Goal: Task Accomplishment & Management: Use online tool/utility

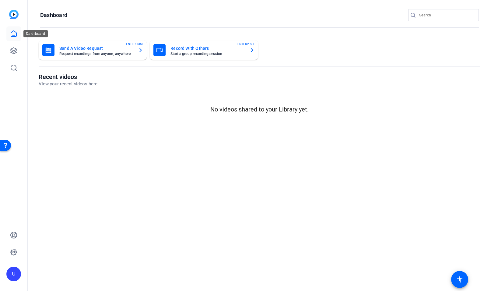
click at [13, 34] on icon at bounding box center [13, 33] width 7 height 7
click at [12, 52] on icon at bounding box center [13, 50] width 7 height 7
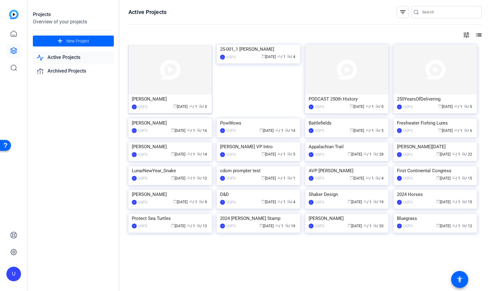
click at [175, 75] on img at bounding box center [169, 70] width 83 height 50
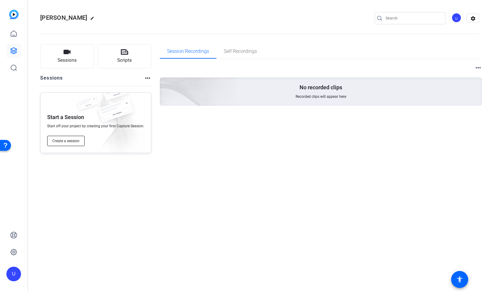
click at [71, 143] on span "Create a session" at bounding box center [65, 141] width 27 height 5
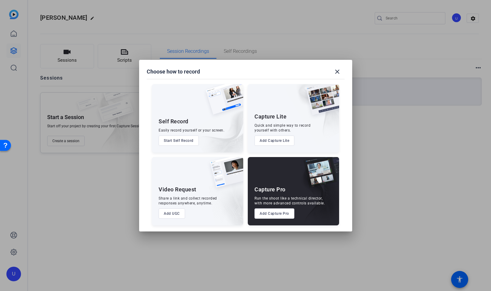
click at [289, 214] on button "Add Capture Pro" at bounding box center [274, 214] width 40 height 10
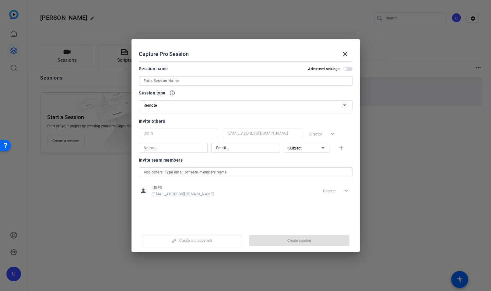
click at [218, 82] on input at bounding box center [246, 80] width 204 height 7
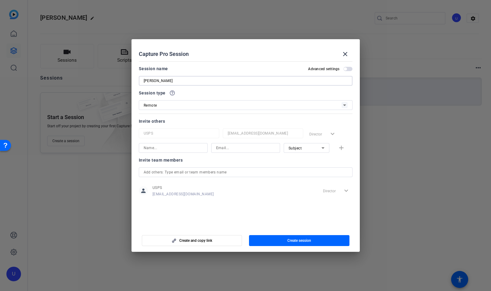
type input "Amy Carter"
click at [341, 104] on icon at bounding box center [344, 105] width 7 height 7
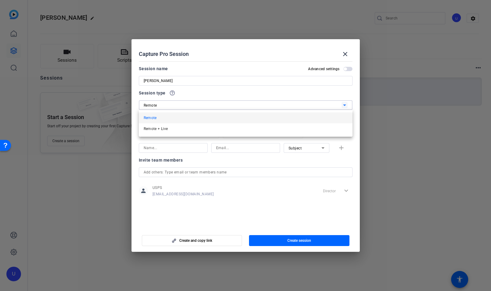
click at [314, 102] on div at bounding box center [245, 145] width 491 height 291
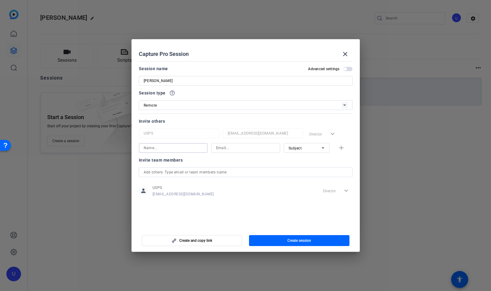
click at [200, 147] on input at bounding box center [173, 147] width 59 height 7
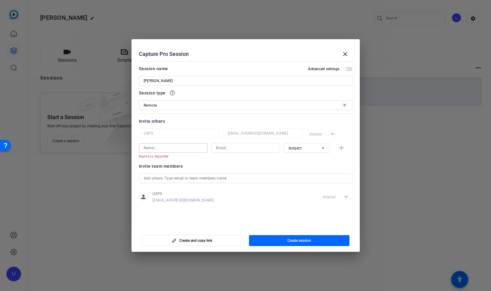
click at [189, 149] on input at bounding box center [173, 147] width 59 height 7
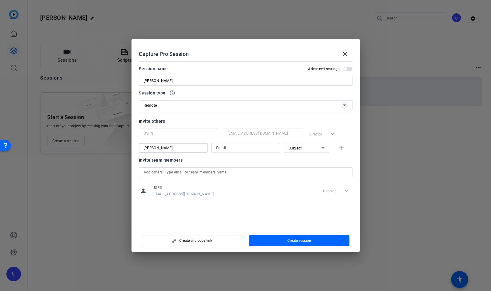
type input "Amy Carter"
click at [238, 148] on input at bounding box center [245, 147] width 59 height 7
click at [235, 149] on input at bounding box center [245, 147] width 59 height 7
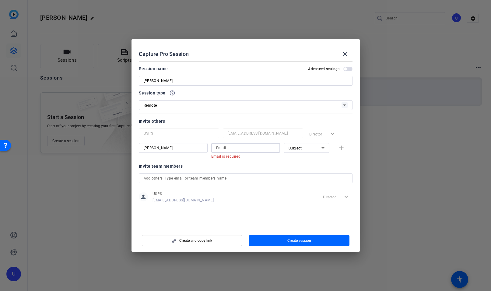
paste input "Communications.shared@cartercenter.org"
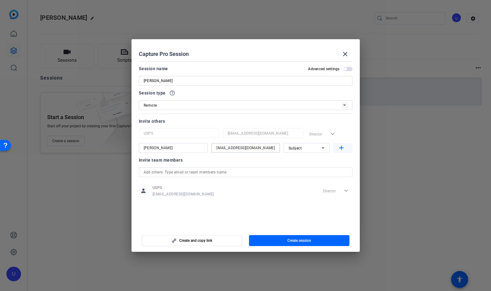
type input "Communications.shared@cartercenter.org"
click at [341, 151] on mat-icon "add" at bounding box center [341, 148] width 8 height 8
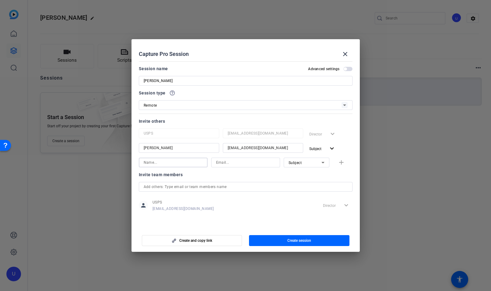
click at [199, 162] on input at bounding box center [173, 162] width 59 height 7
type input "Amy Carter"
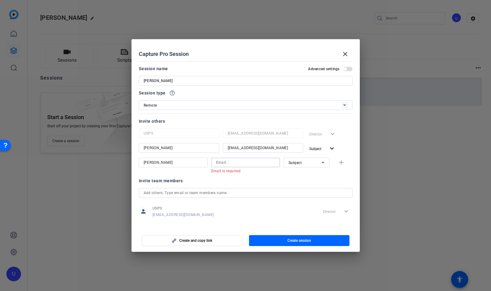
click at [224, 163] on input at bounding box center [245, 162] width 59 height 7
paste input "Nicholas.crosby@cartercenter.org"
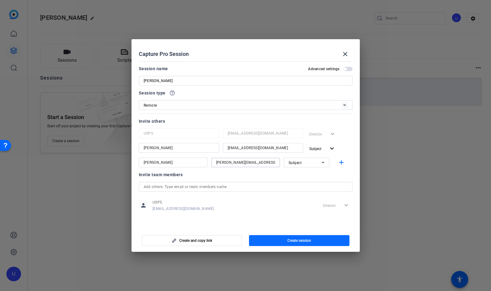
type input "Nicholas.crosby@cartercenter.org"
click at [277, 238] on span "button" at bounding box center [299, 241] width 100 height 15
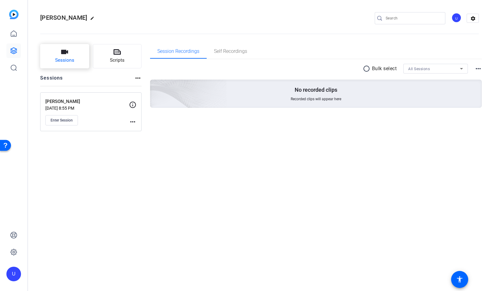
click at [69, 61] on span "Sessions" at bounding box center [64, 60] width 19 height 7
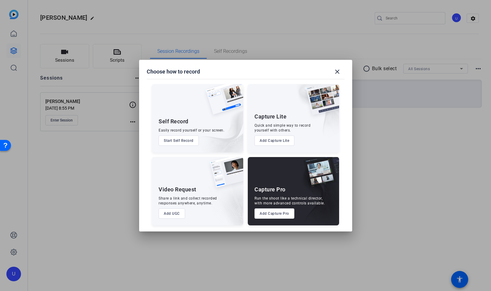
click at [268, 213] on button "Add Capture Pro" at bounding box center [274, 214] width 40 height 10
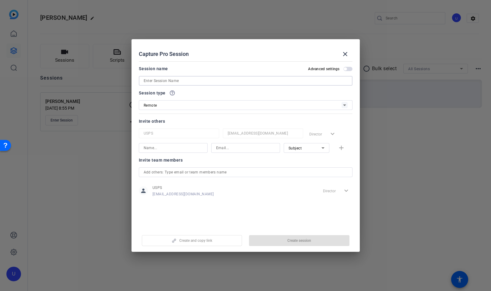
click at [204, 81] on input at bounding box center [246, 80] width 204 height 7
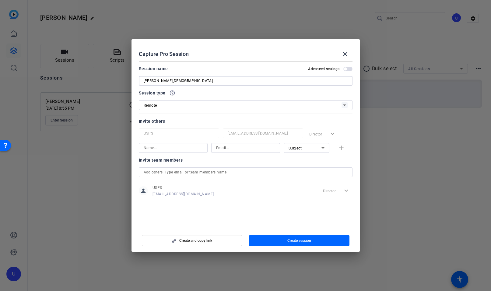
type input "Lauren Gay"
click at [175, 147] on input at bounding box center [173, 147] width 59 height 7
type input "Lauren Gay"
click at [221, 147] on input at bounding box center [245, 147] width 59 height 7
paste input "Nicholas.crosby@cartercenter.org"
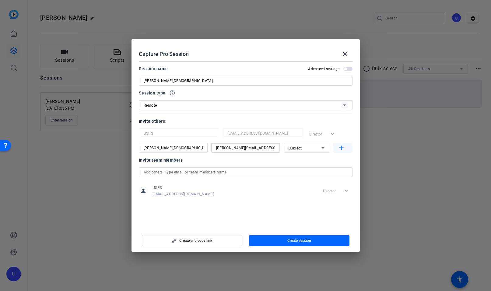
type input "Nicholas.crosby@cartercenter.org"
click at [341, 147] on mat-icon "add" at bounding box center [341, 148] width 8 height 8
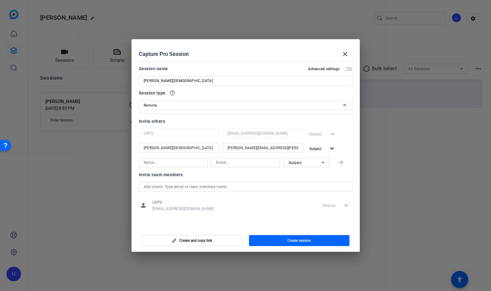
click at [197, 164] on input at bounding box center [173, 162] width 59 height 7
type input "Lauren Gay"
click at [246, 162] on input at bounding box center [245, 162] width 59 height 7
paste input "Communications.shared@cartercenter.org"
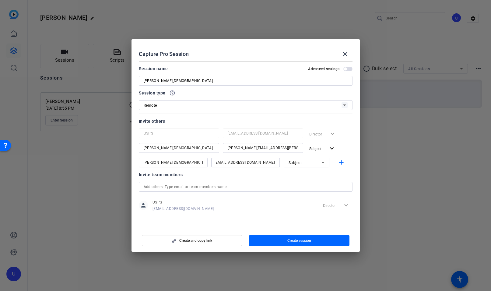
type input "Communications.shared@cartercenter.org"
click at [341, 163] on mat-icon "add" at bounding box center [341, 163] width 8 height 8
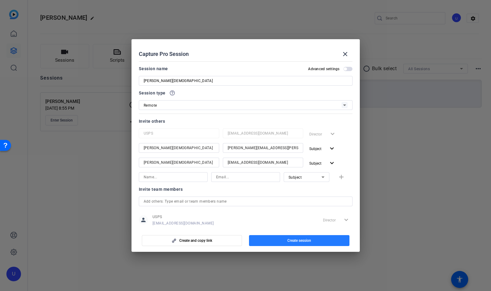
click at [308, 239] on span "Create session" at bounding box center [299, 240] width 24 height 5
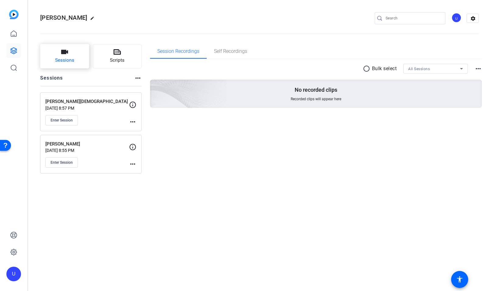
click at [70, 58] on span "Sessions" at bounding box center [64, 60] width 19 height 7
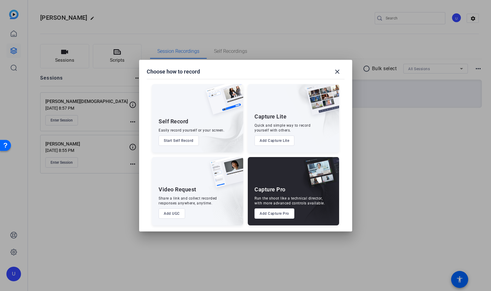
click at [276, 215] on button "Add Capture Pro" at bounding box center [274, 214] width 40 height 10
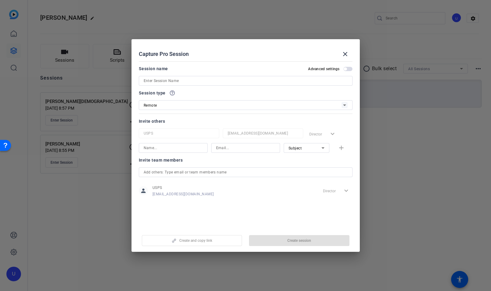
click at [204, 82] on input at bounding box center [246, 80] width 204 height 7
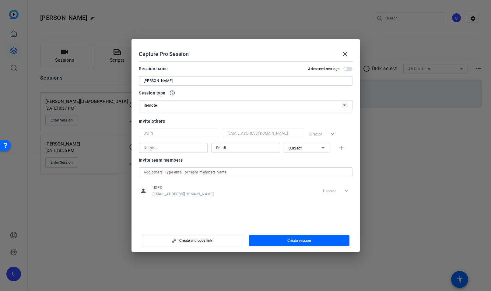
type input "Kai Bird"
click at [172, 148] on input at bounding box center [173, 147] width 59 height 7
type input "Kai Bird"
type input "kaibird@mac.com"
click at [345, 71] on span "button" at bounding box center [347, 69] width 9 height 4
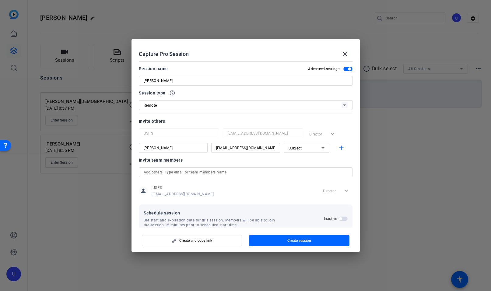
click at [345, 71] on span "button" at bounding box center [347, 69] width 9 height 4
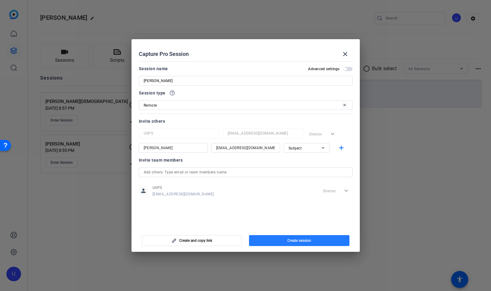
click at [300, 240] on span "Create session" at bounding box center [299, 240] width 24 height 5
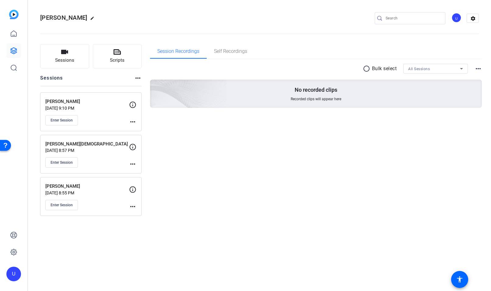
click at [69, 100] on p "Kai Bird" at bounding box center [87, 101] width 84 height 7
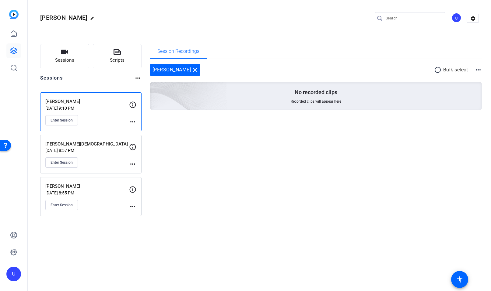
click at [69, 100] on p "Kai Bird" at bounding box center [87, 101] width 84 height 7
click at [67, 118] on span "Enter Session" at bounding box center [61, 120] width 22 height 5
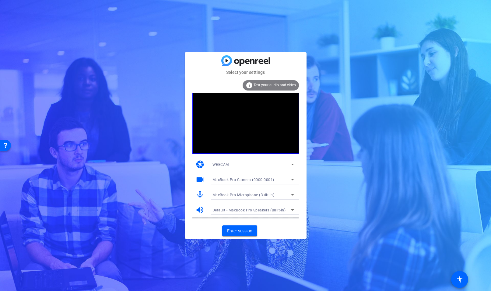
click at [278, 85] on span "Test your audio and video" at bounding box center [274, 85] width 42 height 4
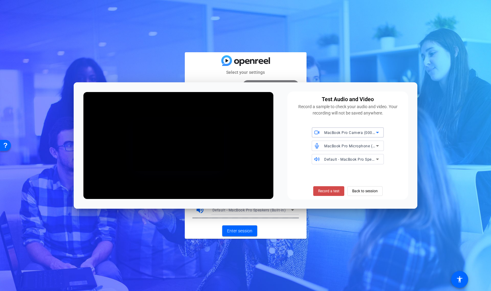
click at [318, 190] on span "Record a test" at bounding box center [328, 191] width 21 height 5
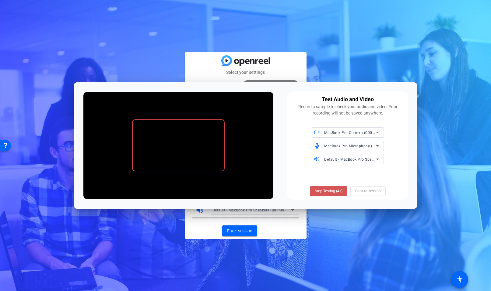
click at [318, 190] on span "Stop Testing (4s)" at bounding box center [329, 191] width 28 height 5
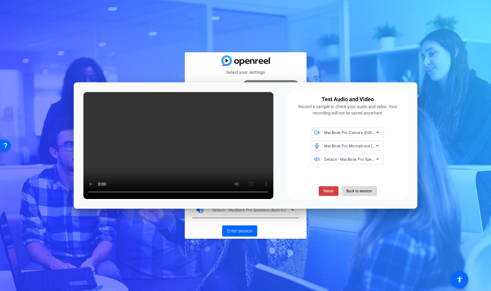
click at [352, 193] on span "Back to session" at bounding box center [359, 192] width 26 height 12
